Goal: Transaction & Acquisition: Download file/media

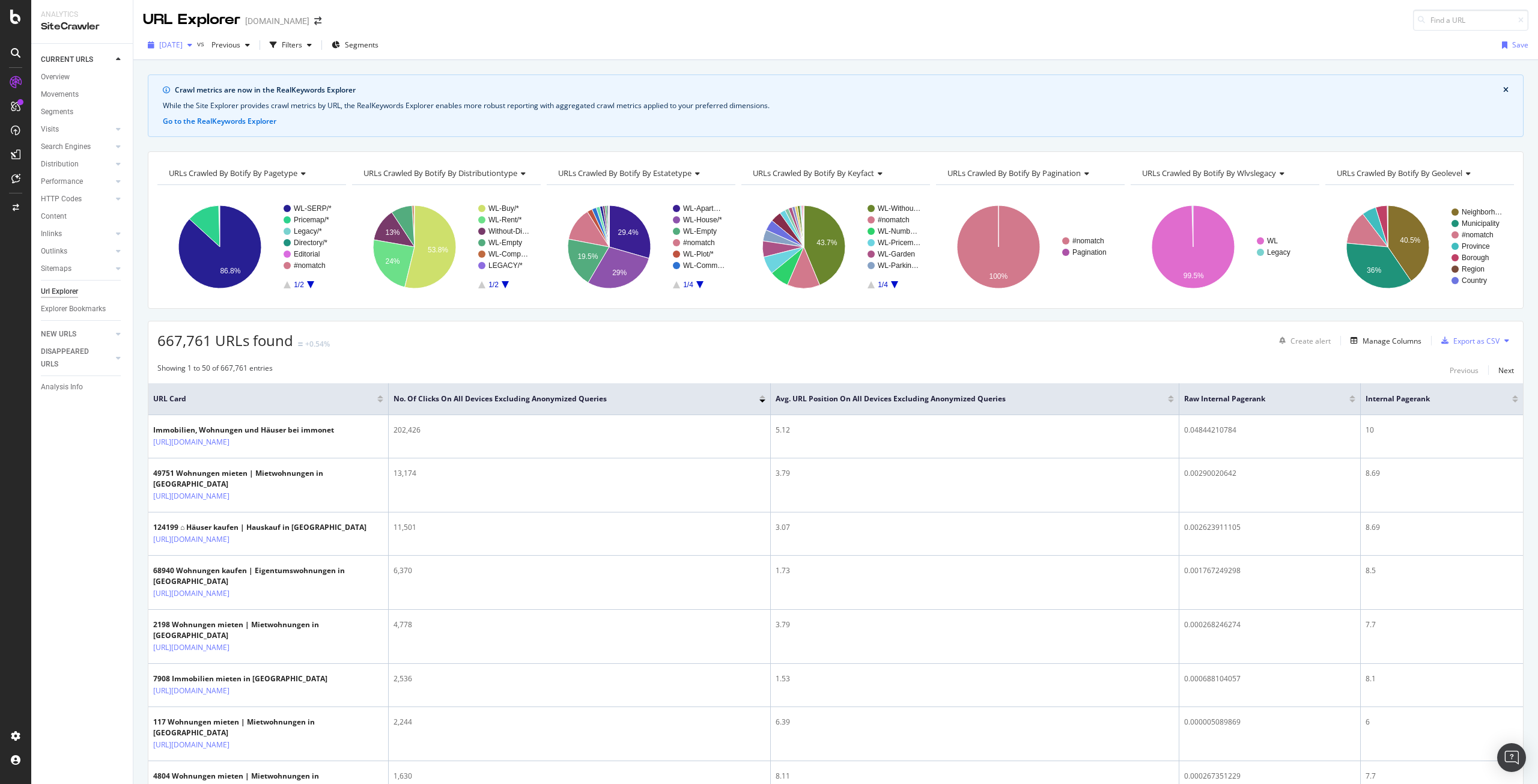
click at [183, 41] on span "[DATE]" at bounding box center [171, 44] width 24 height 10
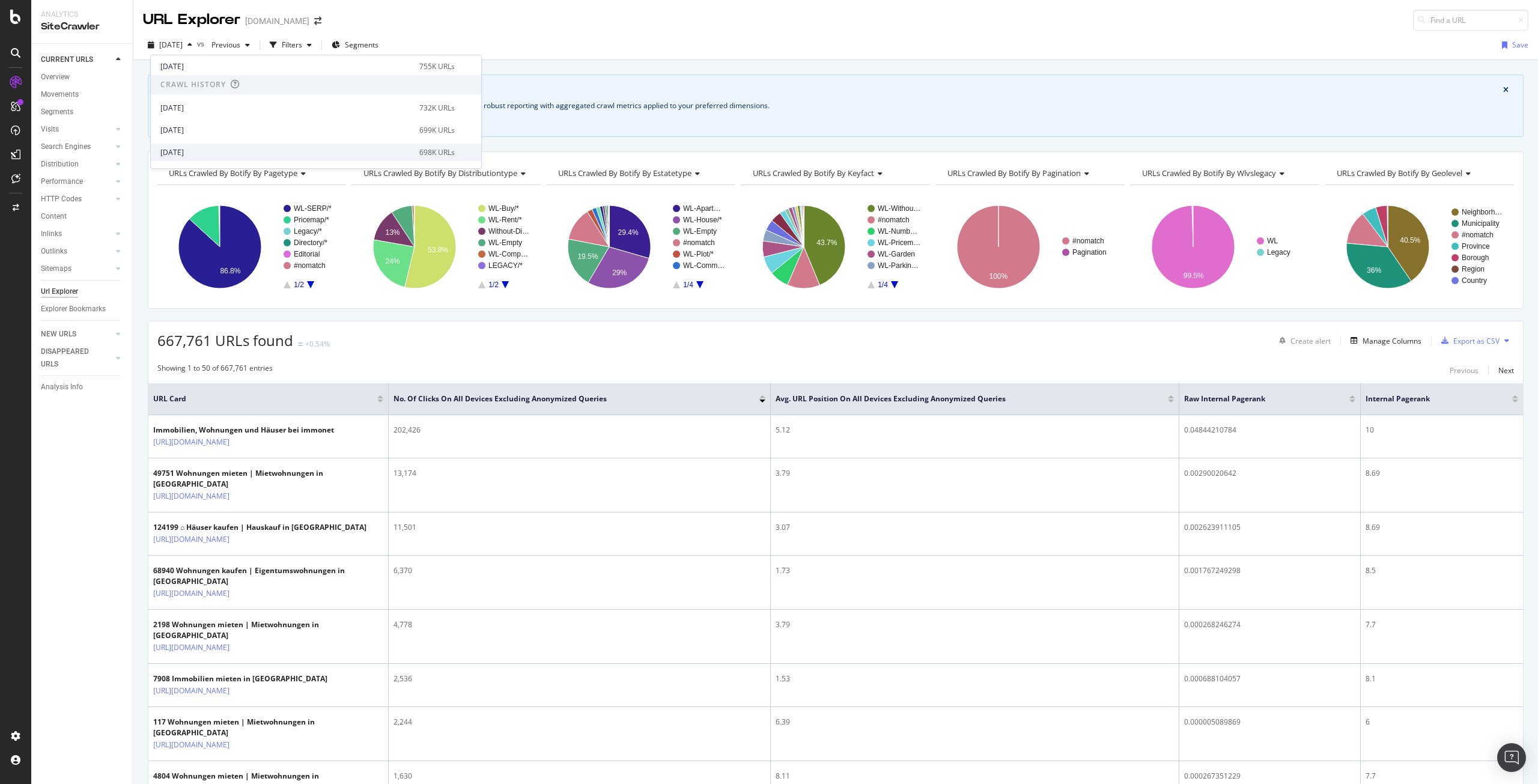
scroll to position [240, 0]
click at [241, 92] on div "[DATE]" at bounding box center [286, 89] width 252 height 11
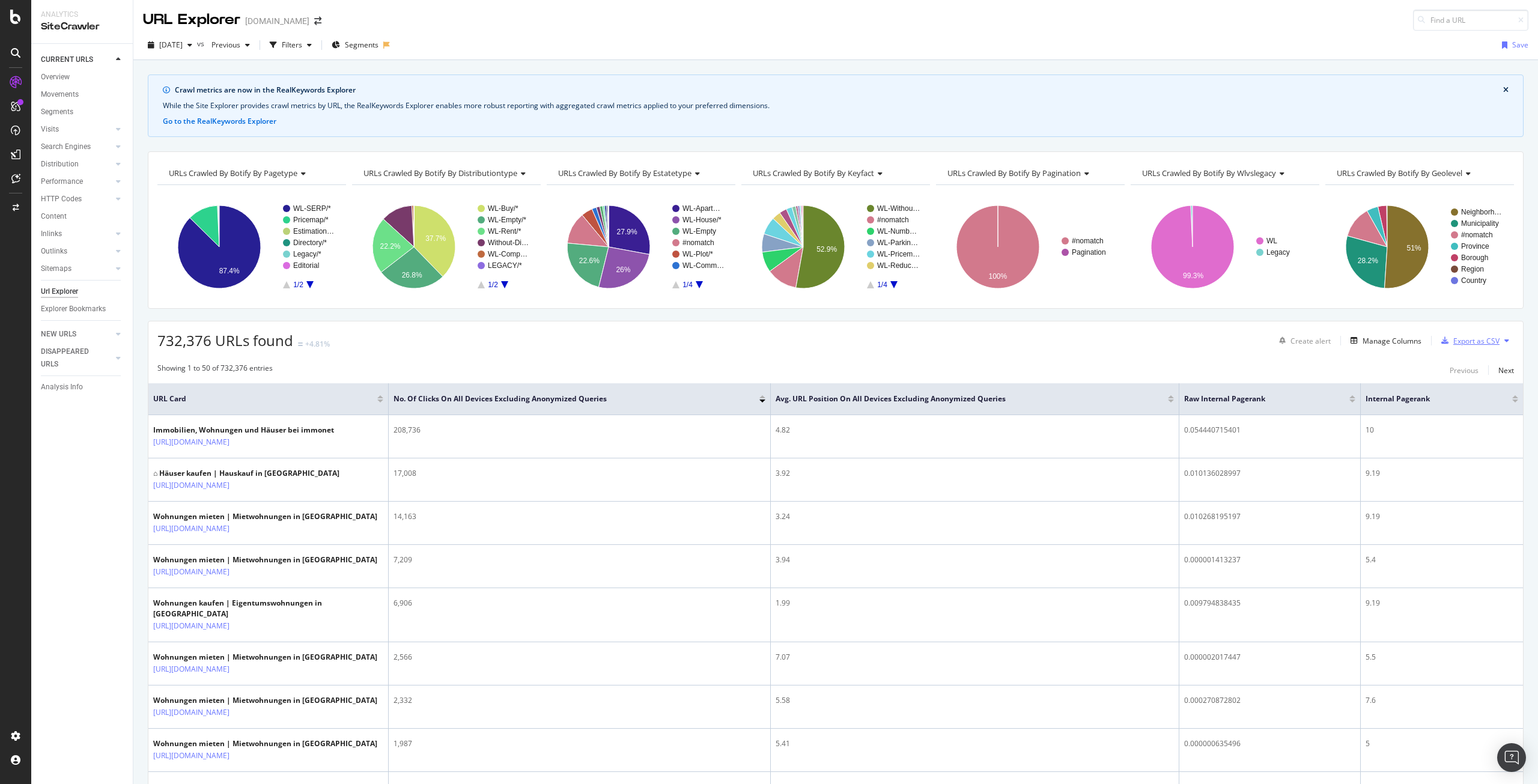
click at [1464, 341] on div "Export as CSV" at bounding box center [1475, 341] width 46 height 10
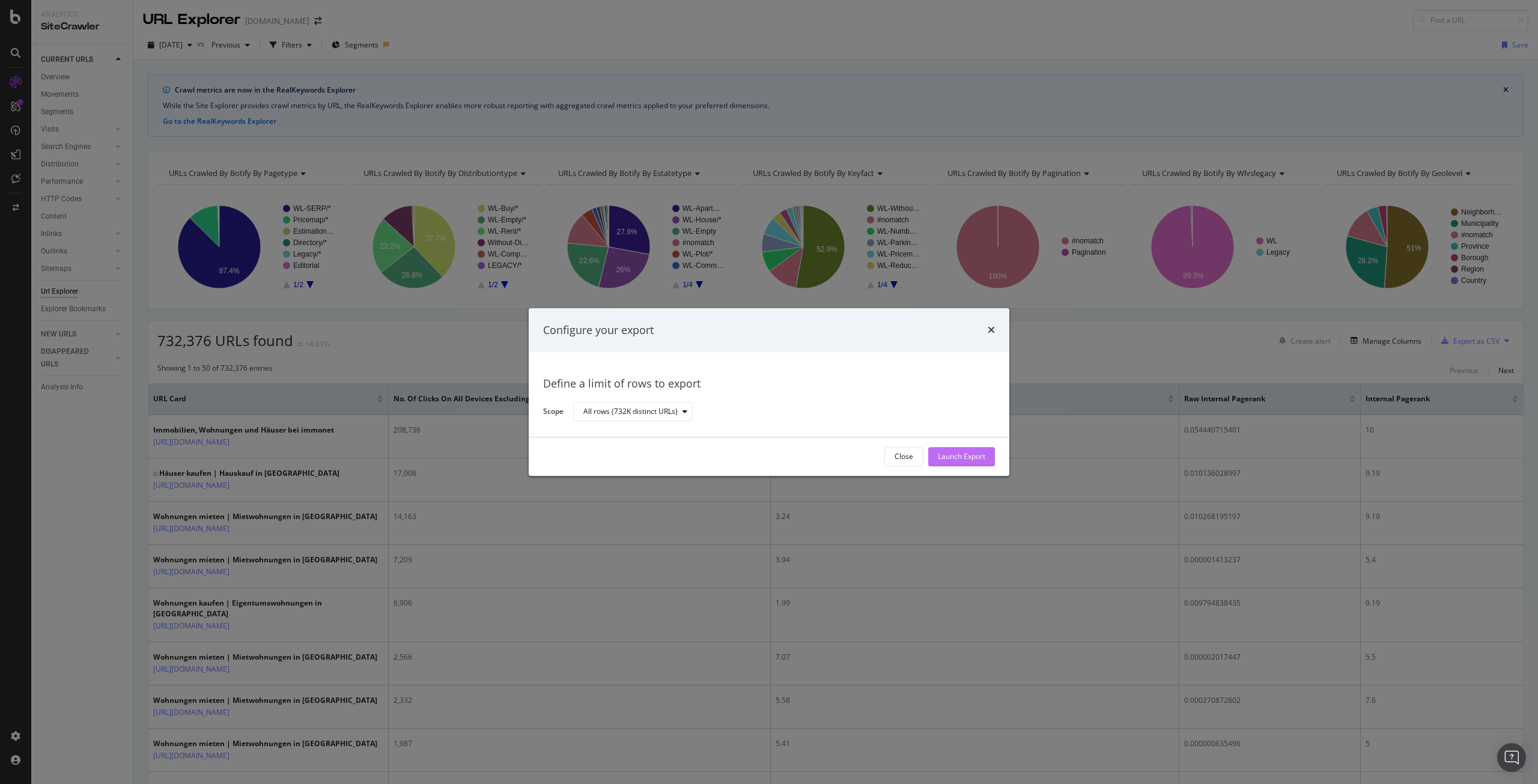
click at [967, 461] on div "Launch Export" at bounding box center [961, 457] width 47 height 10
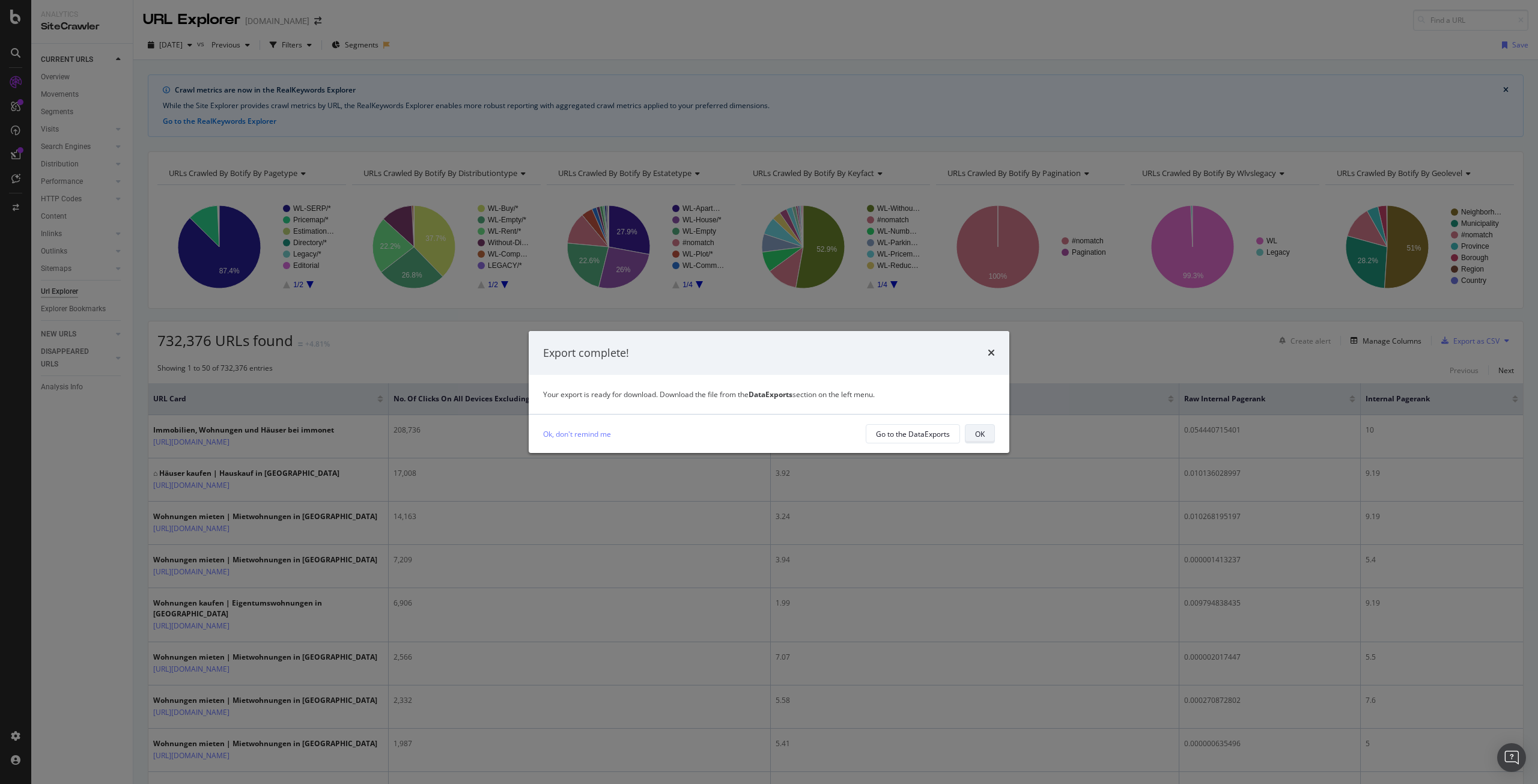
click at [983, 430] on div "OK" at bounding box center [980, 433] width 10 height 10
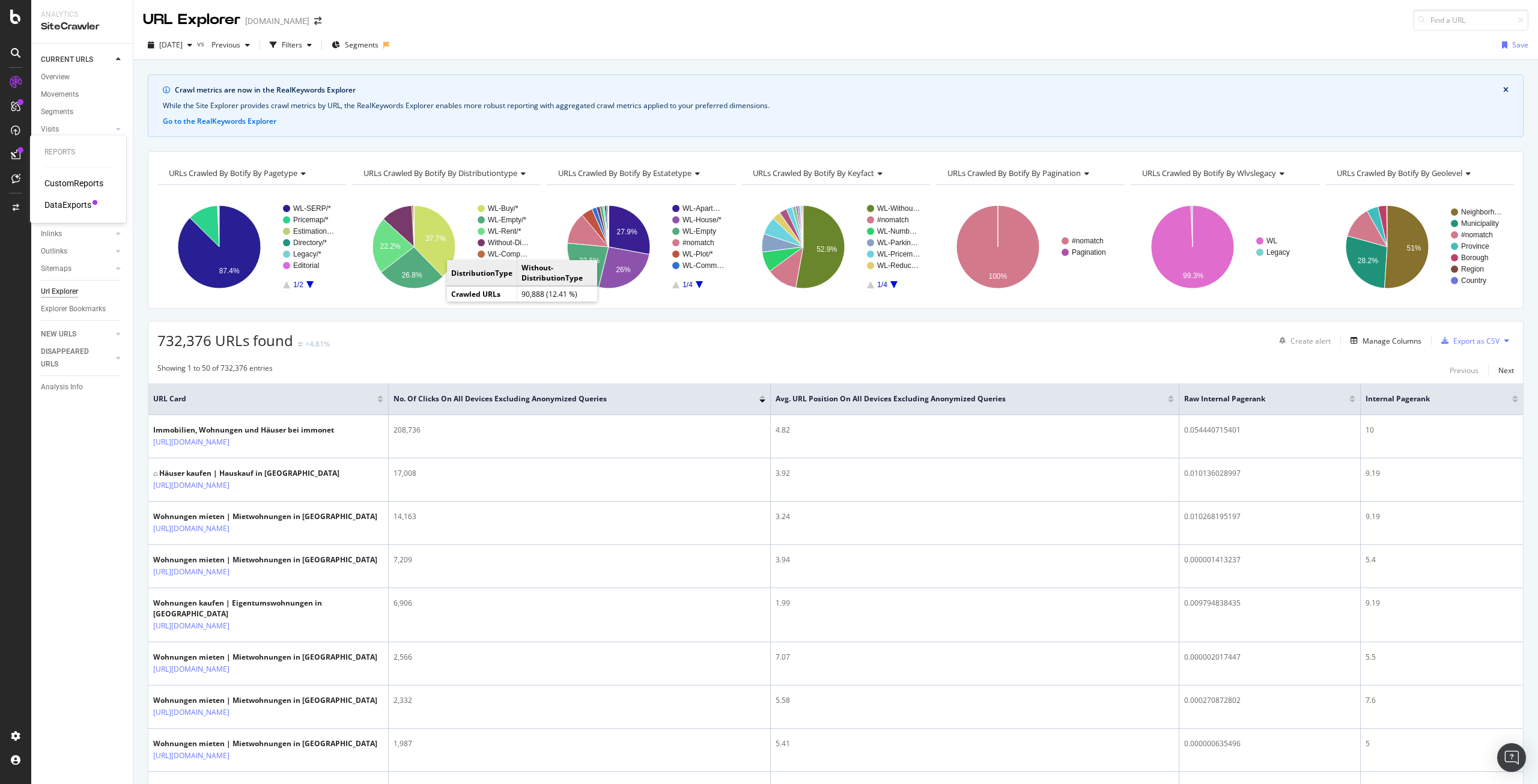
click at [66, 202] on div "DataExports" at bounding box center [68, 204] width 47 height 12
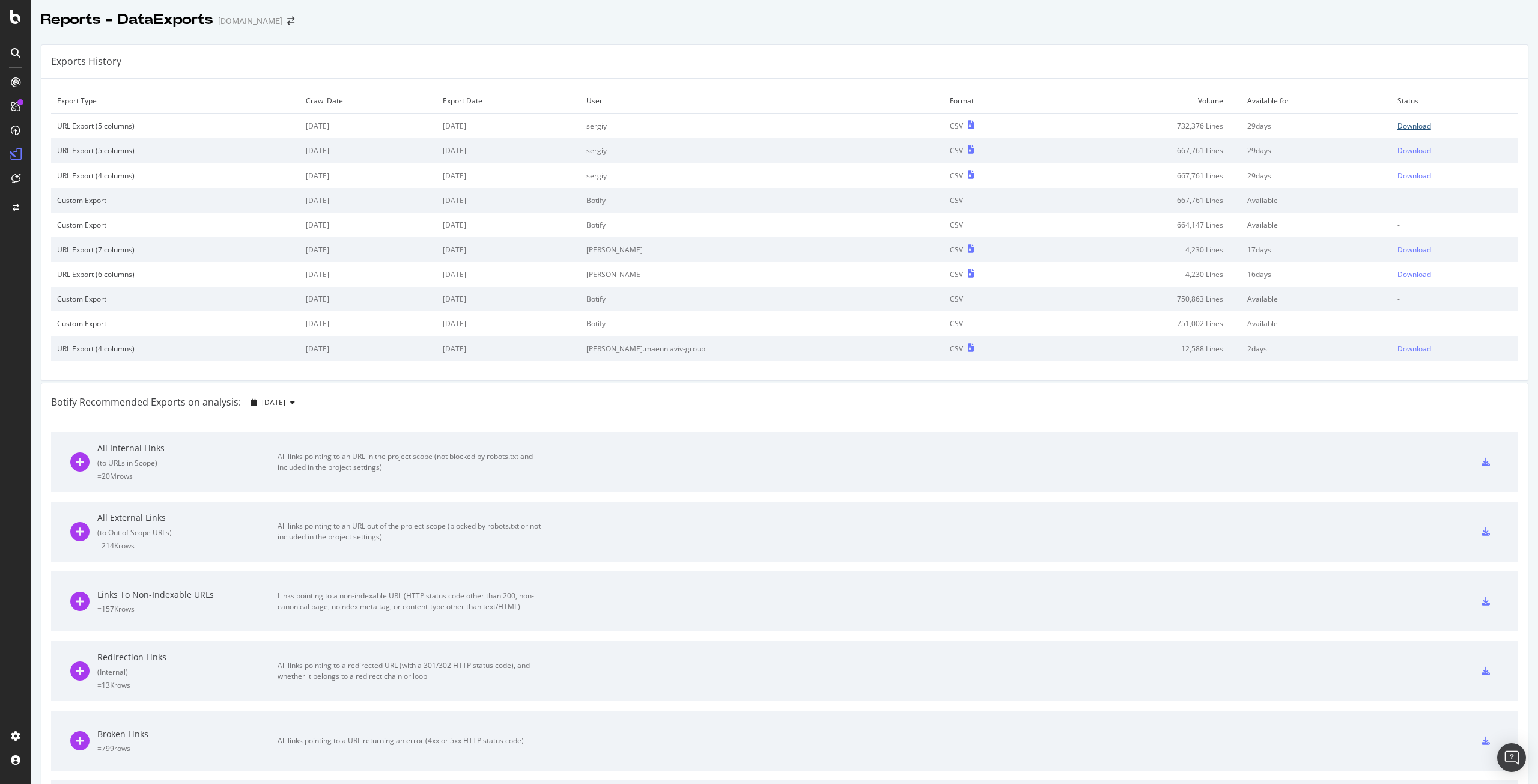
click at [1397, 125] on div "Download" at bounding box center [1414, 126] width 33 height 10
